Goal: Task Accomplishment & Management: Complete application form

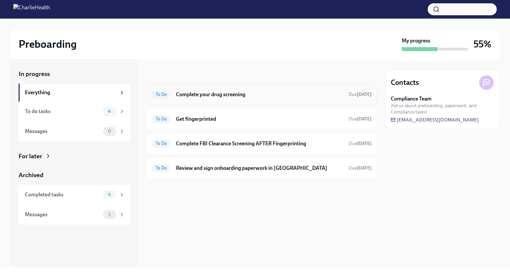
click at [191, 95] on h6 "Complete your drug screening" at bounding box center [259, 94] width 167 height 7
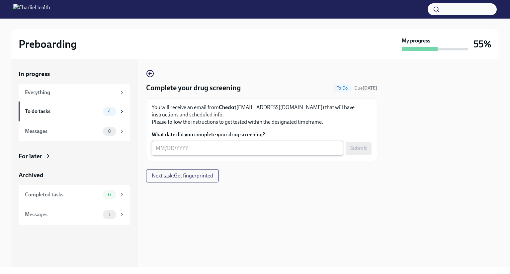
click at [155, 147] on div "x ​" at bounding box center [247, 148] width 191 height 15
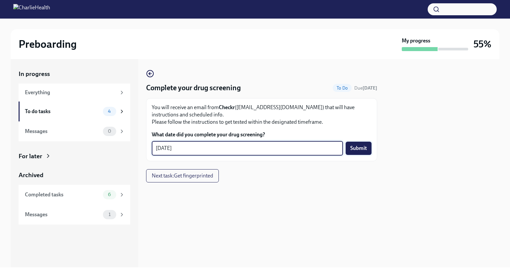
type textarea "[DATE]"
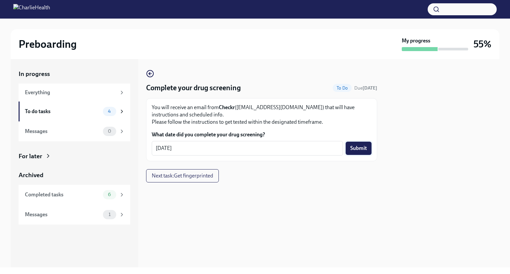
click at [361, 151] on span "Submit" at bounding box center [358, 148] width 17 height 7
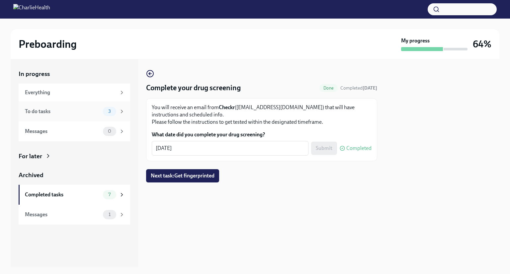
click at [49, 112] on div "To do tasks" at bounding box center [62, 111] width 75 height 7
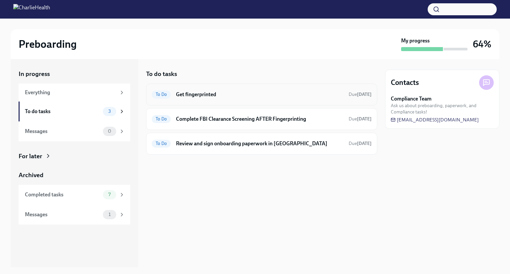
click at [195, 97] on h6 "Get fingerprinted" at bounding box center [259, 94] width 167 height 7
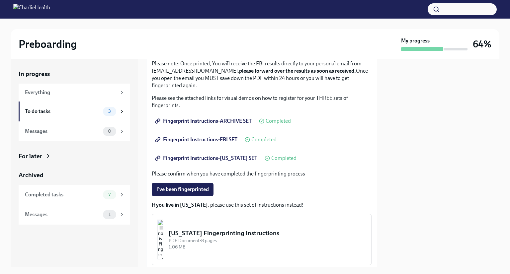
scroll to position [96, 0]
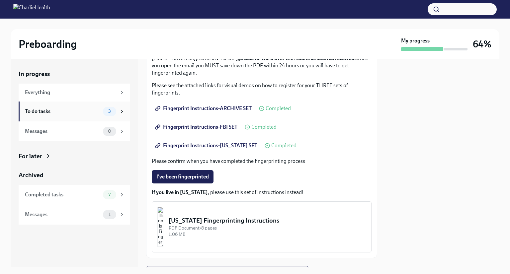
click at [43, 113] on div "To do tasks" at bounding box center [62, 111] width 75 height 7
